Goal: Task Accomplishment & Management: Complete application form

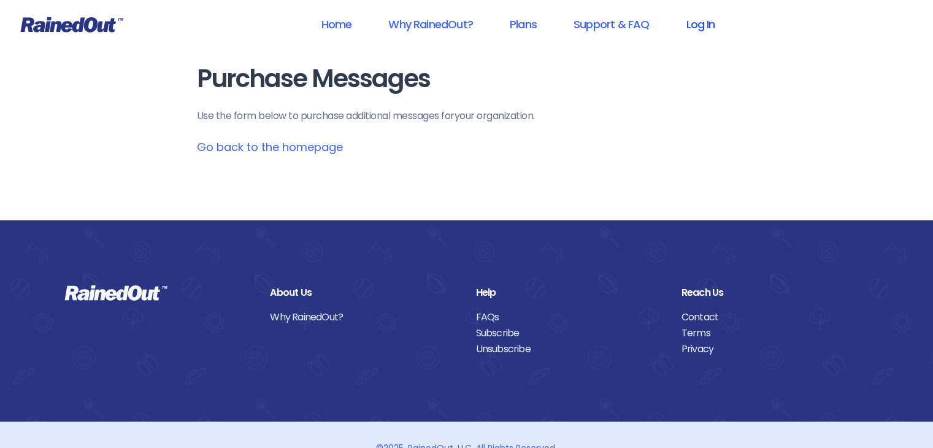
click at [699, 23] on link "Log In" at bounding box center [700, 24] width 61 height 28
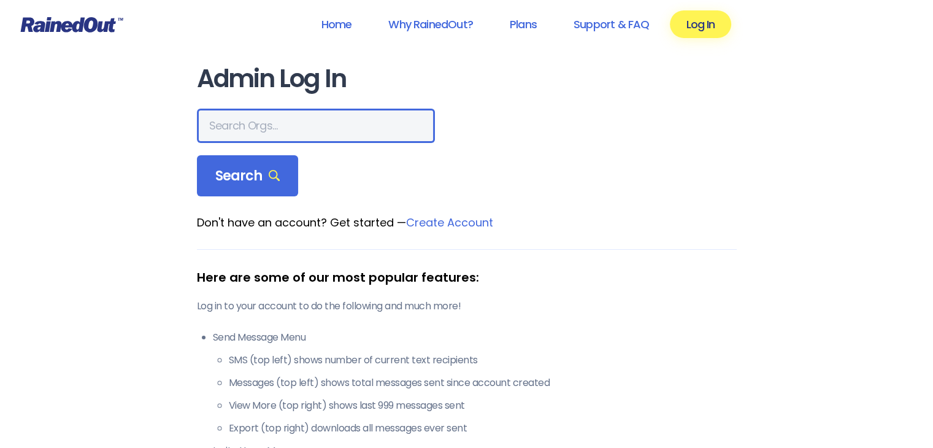
click at [260, 109] on input "text" at bounding box center [316, 126] width 238 height 34
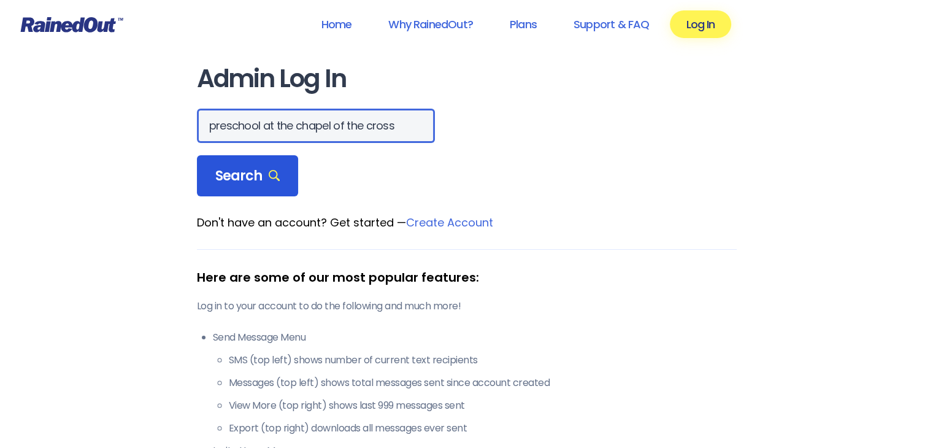
type input "preschool at the chapel of the cross"
click at [236, 173] on span "Search" at bounding box center [247, 175] width 65 height 17
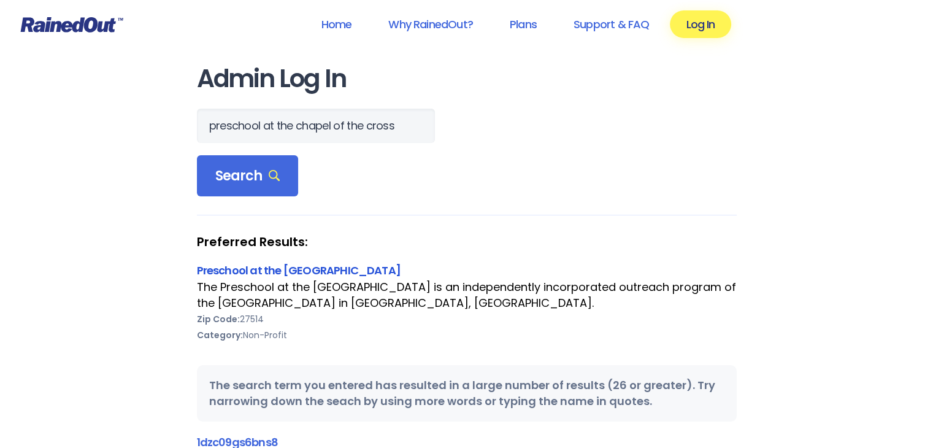
click at [313, 267] on link "Preschool at the [GEOGRAPHIC_DATA]" at bounding box center [299, 269] width 204 height 15
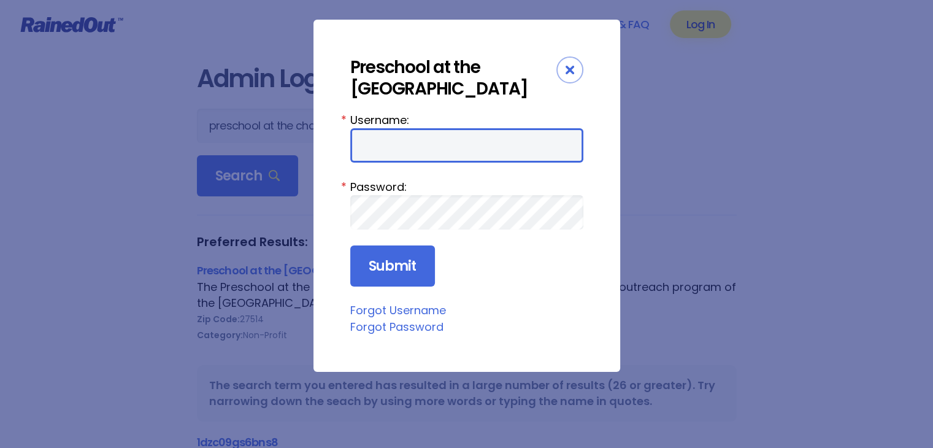
type input "pccch"
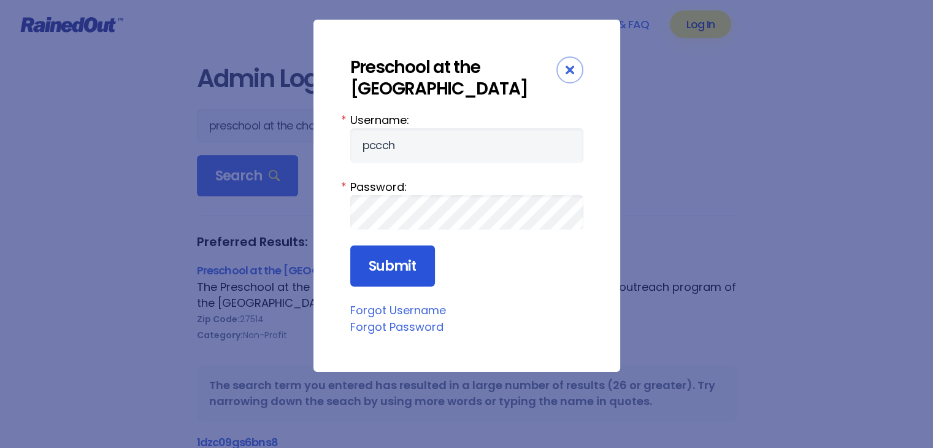
click at [405, 261] on input "Submit" at bounding box center [392, 266] width 85 height 42
